Goal: Task Accomplishment & Management: Manage account settings

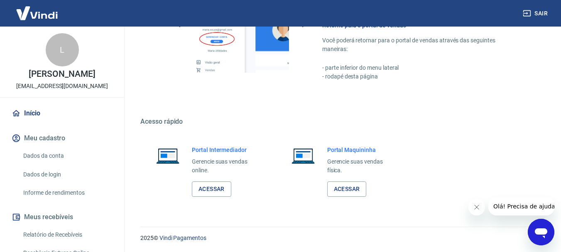
scroll to position [429, 0]
click at [221, 189] on link "Acessar" at bounding box center [211, 188] width 39 height 15
click at [195, 199] on div "Portal Intermediador Gerencie suas vendas online. Acessar" at bounding box center [205, 170] width 130 height 71
click at [210, 188] on link "Acessar" at bounding box center [211, 188] width 39 height 15
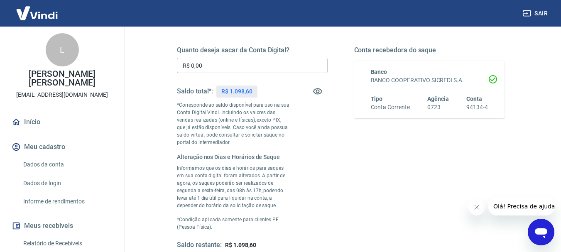
scroll to position [125, 0]
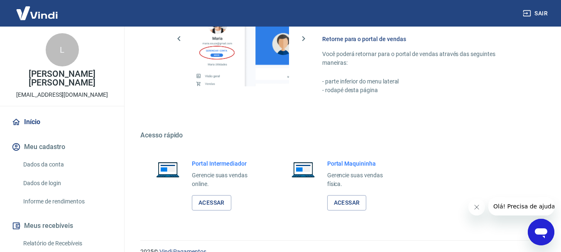
scroll to position [429, 0]
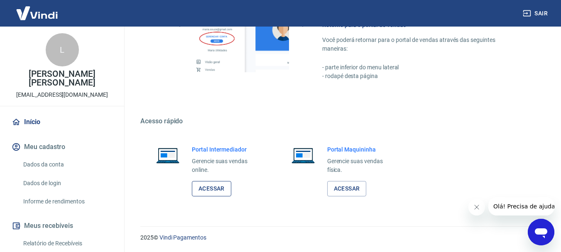
click at [213, 185] on link "Acessar" at bounding box center [211, 188] width 39 height 15
